Goal: Task Accomplishment & Management: Use online tool/utility

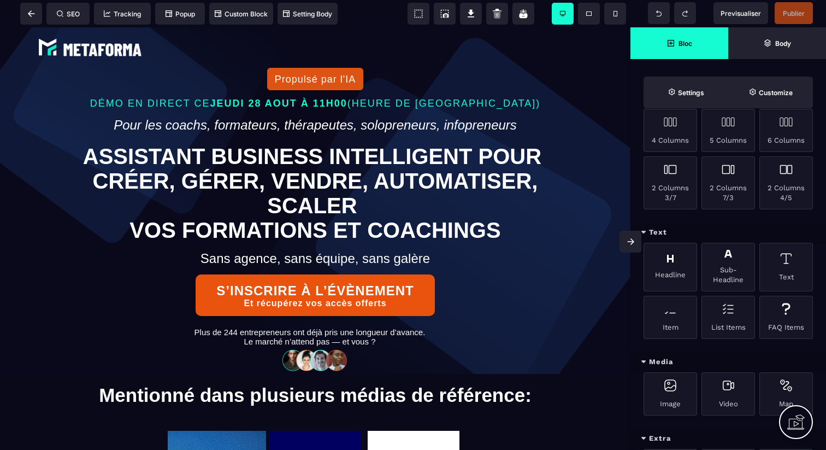
scroll to position [231, 0]
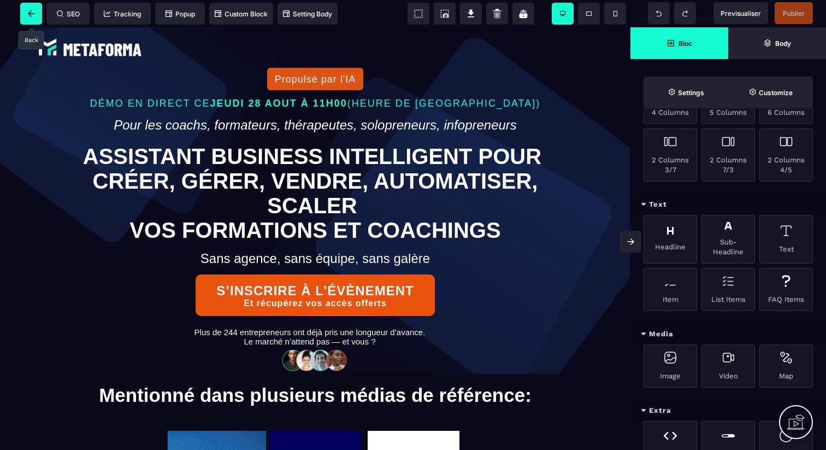
click at [37, 15] on span at bounding box center [31, 14] width 22 height 22
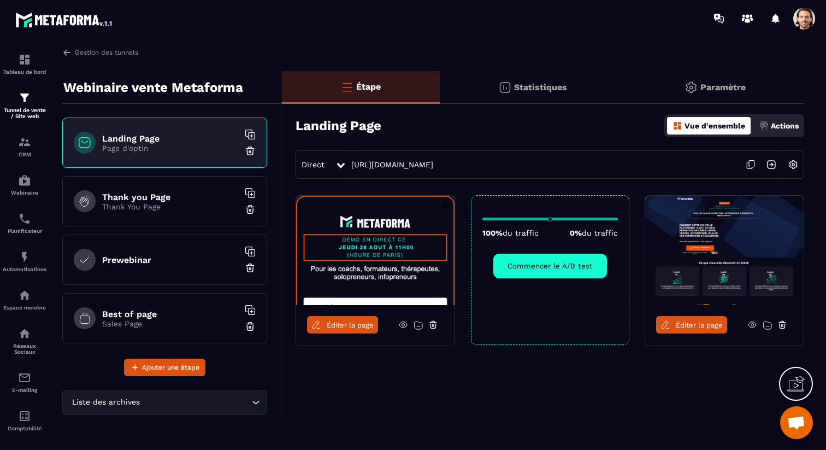
click at [710, 325] on span "Éditer la page" at bounding box center [699, 325] width 47 height 8
